Goal: Register for event/course

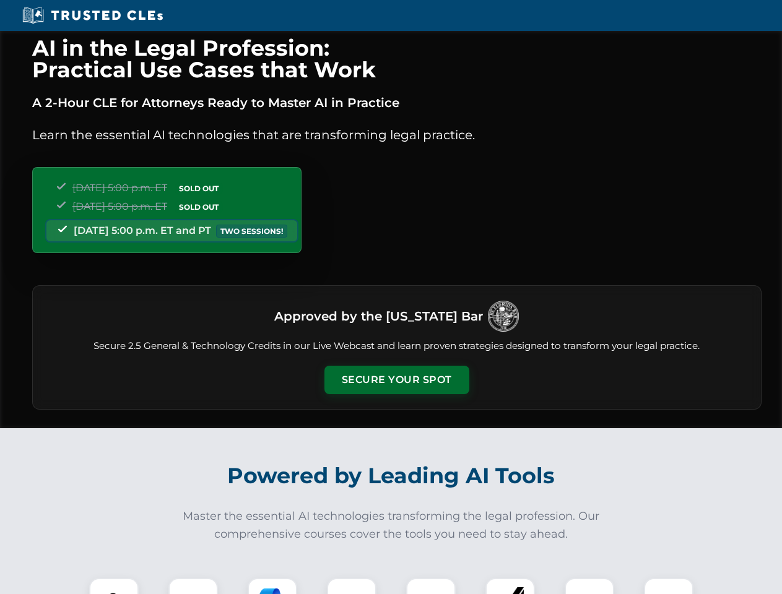
click at [396, 380] on button "Secure Your Spot" at bounding box center [396, 380] width 145 height 28
click at [114, 586] on img at bounding box center [114, 603] width 36 height 36
click at [193, 586] on div at bounding box center [193, 603] width 50 height 50
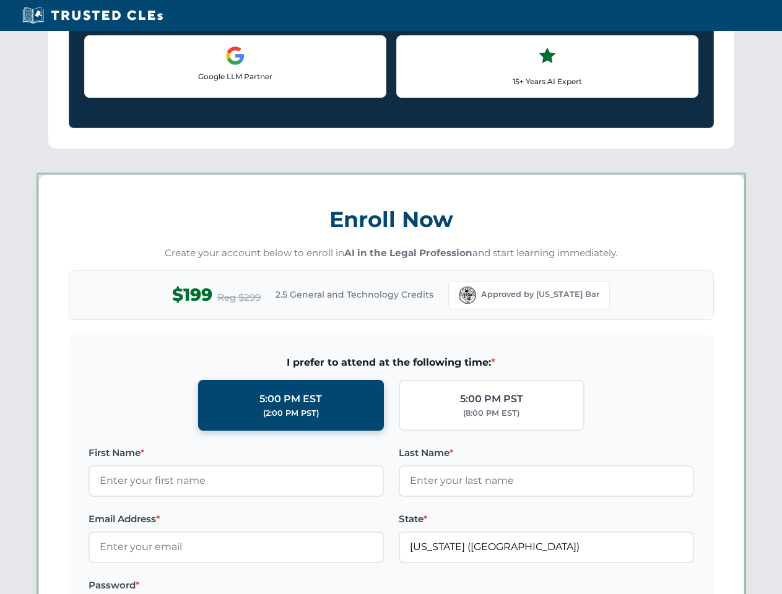
click at [352, 586] on label "Password *" at bounding box center [235, 585] width 295 height 15
